Goal: Information Seeking & Learning: Learn about a topic

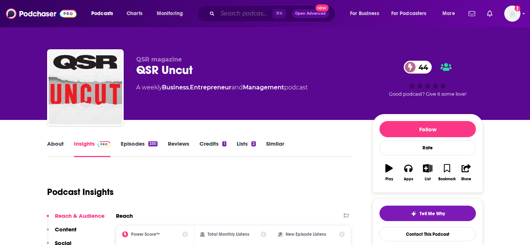
click at [241, 13] on input "Search podcasts, credits, & more..." at bounding box center [245, 14] width 55 height 12
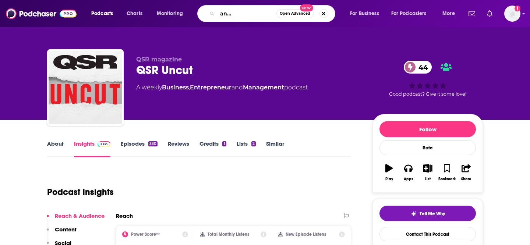
type input "better - the brand design podcast"
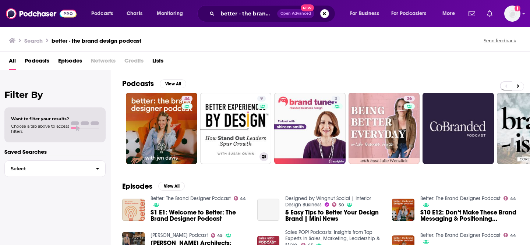
scroll to position [1, 0]
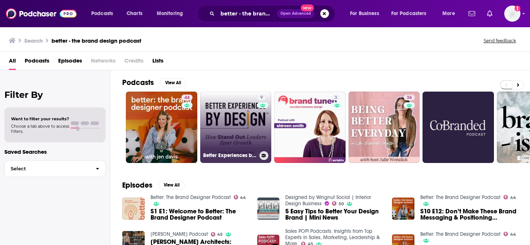
click at [231, 111] on link "9 Better Experiences by Design™" at bounding box center [235, 127] width 71 height 71
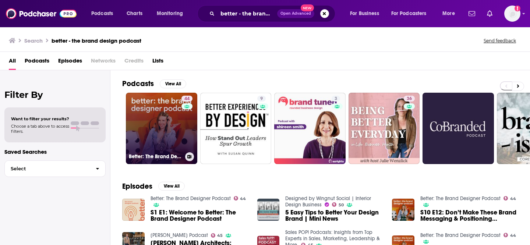
click at [160, 130] on link "44 Better: The Brand Designer Podcast" at bounding box center [161, 128] width 71 height 71
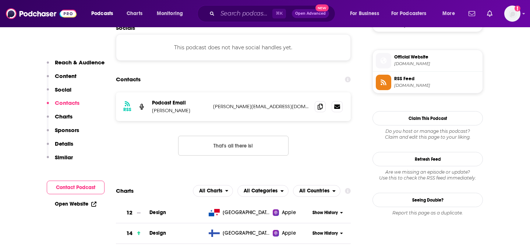
scroll to position [642, 0]
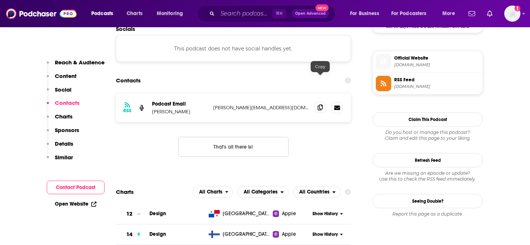
click at [321, 105] on icon at bounding box center [320, 108] width 5 height 6
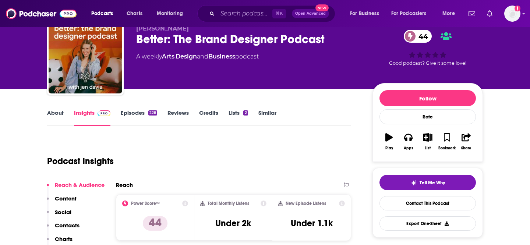
scroll to position [42, 0]
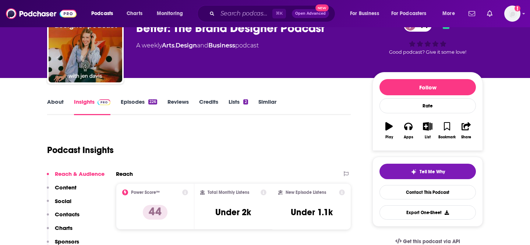
click at [132, 102] on link "Episodes 226" at bounding box center [139, 106] width 36 height 17
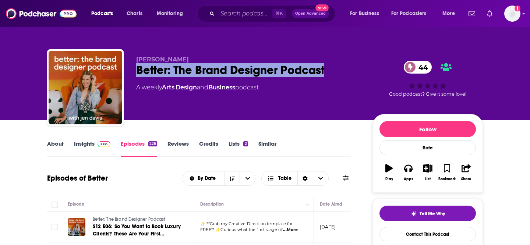
drag, startPoint x: 136, startPoint y: 69, endPoint x: 342, endPoint y: 70, distance: 205.5
click at [342, 70] on div "Better: The Brand Designer Podcast 44" at bounding box center [248, 70] width 225 height 14
copy h2 "Better: The Brand Designer Podcast"
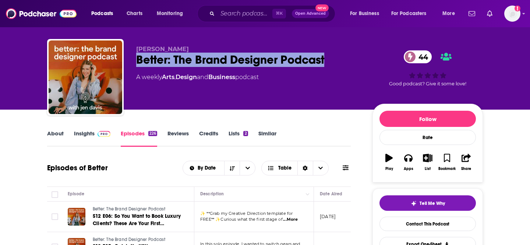
scroll to position [13, 0]
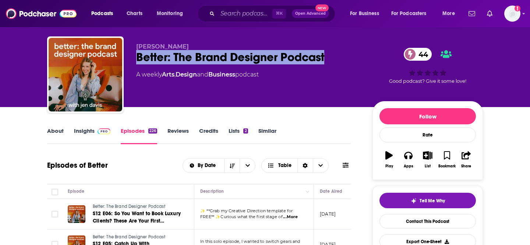
click at [91, 131] on link "Insights" at bounding box center [92, 135] width 36 height 17
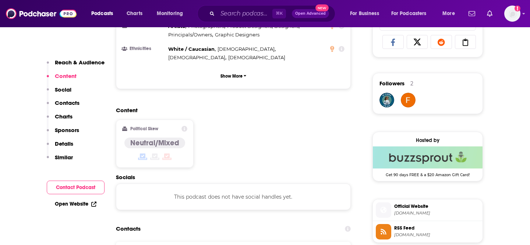
scroll to position [521, 0]
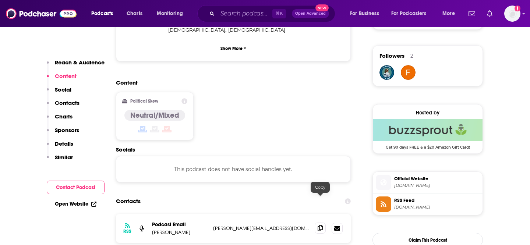
click at [322, 223] on span at bounding box center [320, 228] width 11 height 11
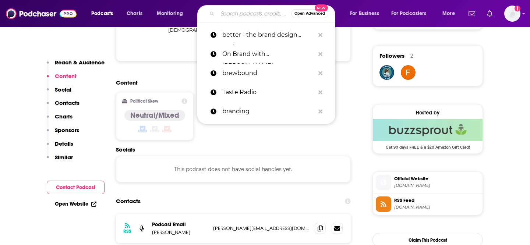
click at [227, 12] on input "Search podcasts, credits, & more..." at bounding box center [255, 14] width 74 height 12
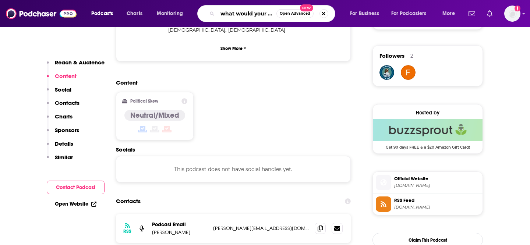
scroll to position [0, 0]
type input "what would your mum think"
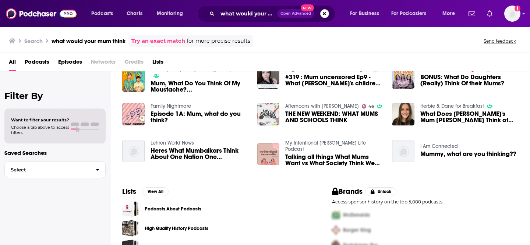
scroll to position [150, 0]
